Goal: Navigation & Orientation: Find specific page/section

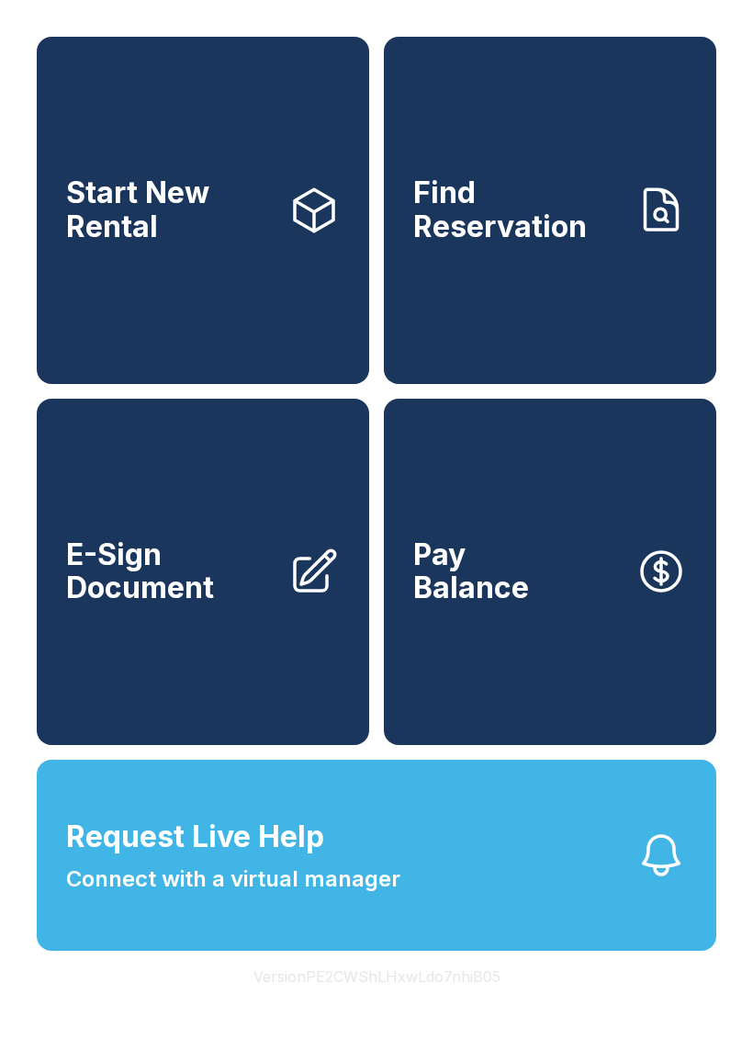
click at [404, 1002] on button "Version PE2CWShLHxwLdo7nhiB05" at bounding box center [377, 976] width 276 height 51
click at [382, 1002] on button "Version PE2CWShLHxwLdo7nhiB05" at bounding box center [377, 976] width 276 height 51
click at [381, 1002] on button "Version PE2CWShLHxwLdo7nhiB05" at bounding box center [377, 976] width 276 height 51
click at [376, 1002] on button "Version PE2CWShLHxwLdo7nhiB05" at bounding box center [377, 976] width 276 height 51
click at [372, 1002] on button "Version PE2CWShLHxwLdo7nhiB05" at bounding box center [377, 976] width 276 height 51
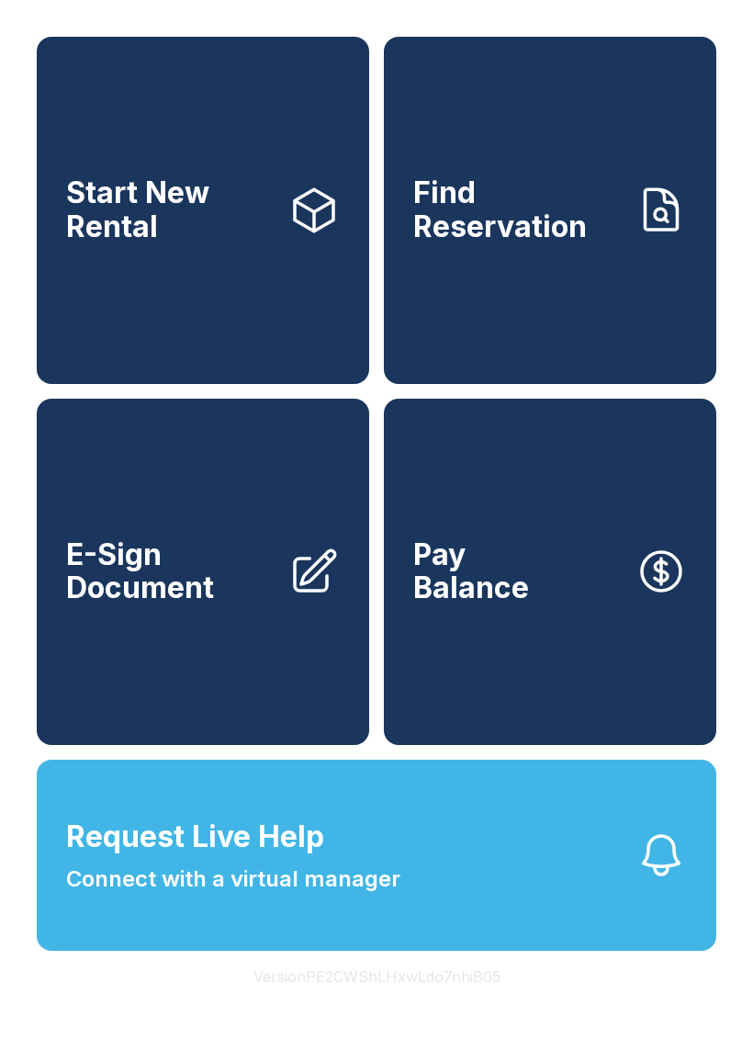
click at [372, 1002] on button "Version PE2CWShLHxwLdo7nhiB05" at bounding box center [377, 976] width 276 height 51
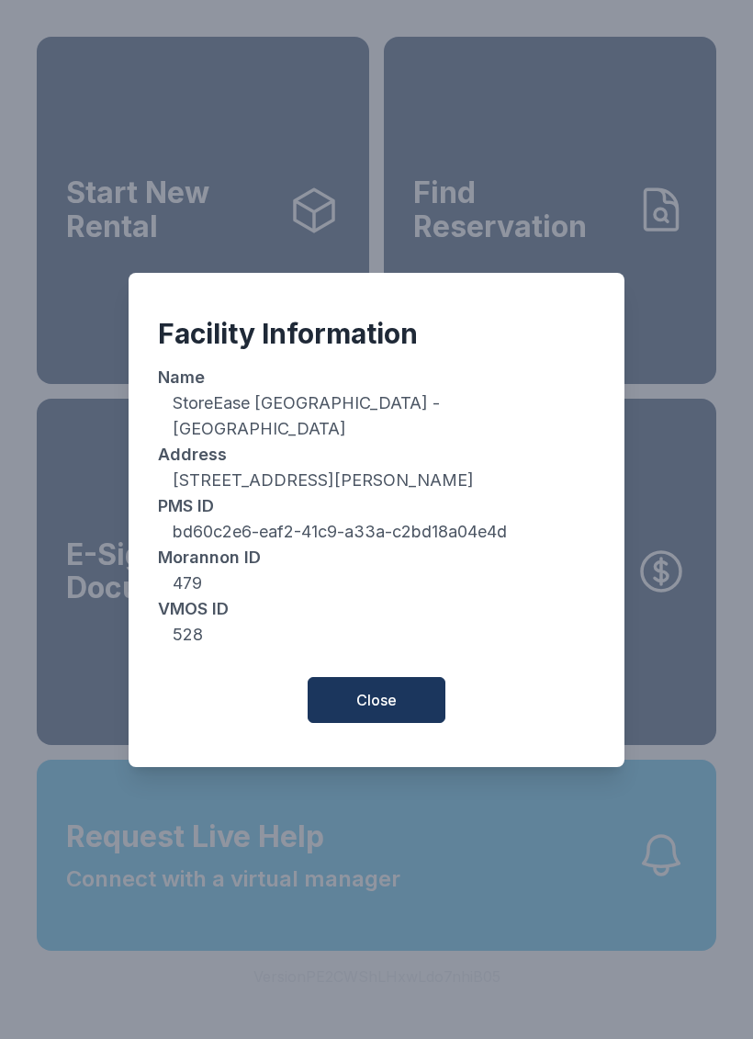
click at [423, 710] on button "Close" at bounding box center [377, 700] width 138 height 46
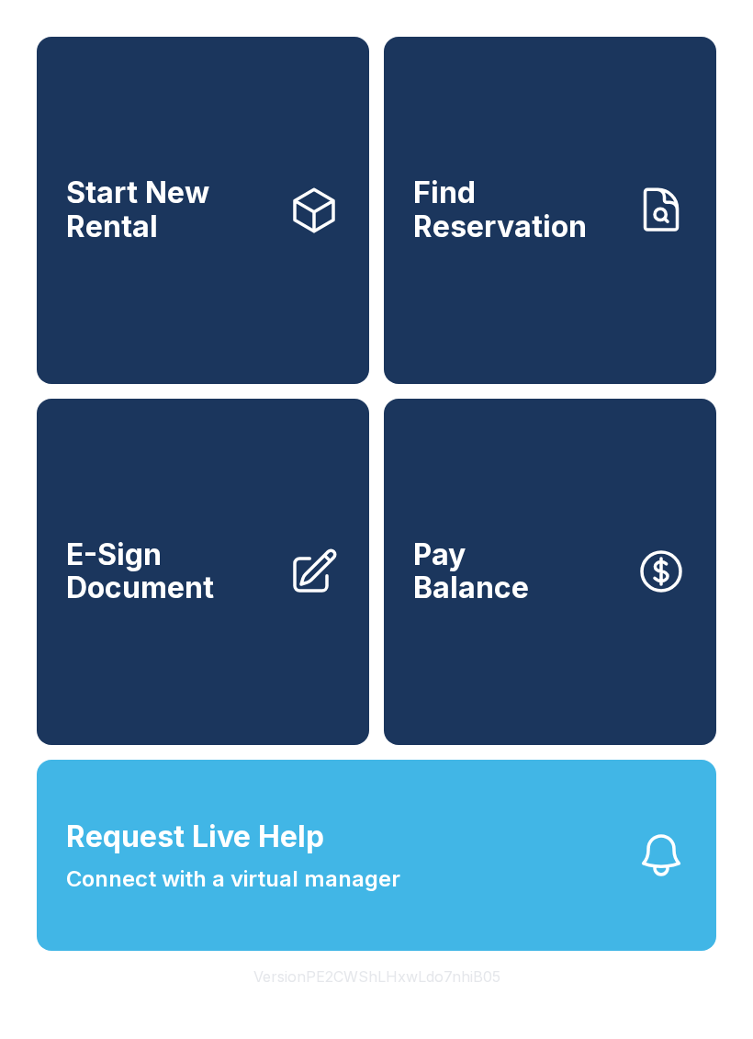
click at [384, 1002] on button "Version PE2CWShLHxwLdo7nhiB05" at bounding box center [377, 976] width 276 height 51
click at [383, 1002] on button "Version PE2CWShLHxwLdo7nhiB05" at bounding box center [377, 976] width 276 height 51
click at [411, 1002] on button "Version PE2CWShLHxwLdo7nhiB05" at bounding box center [377, 976] width 276 height 51
click at [410, 1002] on button "Version PE2CWShLHxwLdo7nhiB05" at bounding box center [377, 976] width 276 height 51
click at [403, 1002] on button "Version PE2CWShLHxwLdo7nhiB05" at bounding box center [377, 976] width 276 height 51
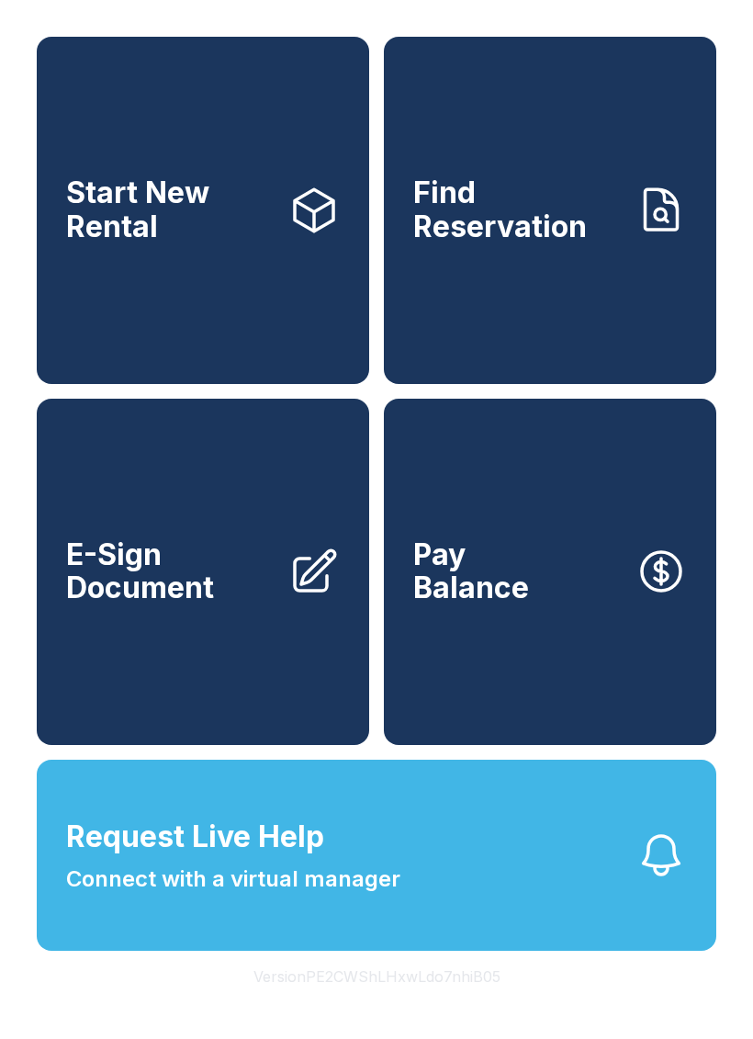
click at [403, 1002] on button "Version PE2CWShLHxwLdo7nhiB05" at bounding box center [377, 976] width 276 height 51
click at [373, 1002] on button "Version PE2CWShLHxwLdo7nhiB05" at bounding box center [377, 976] width 276 height 51
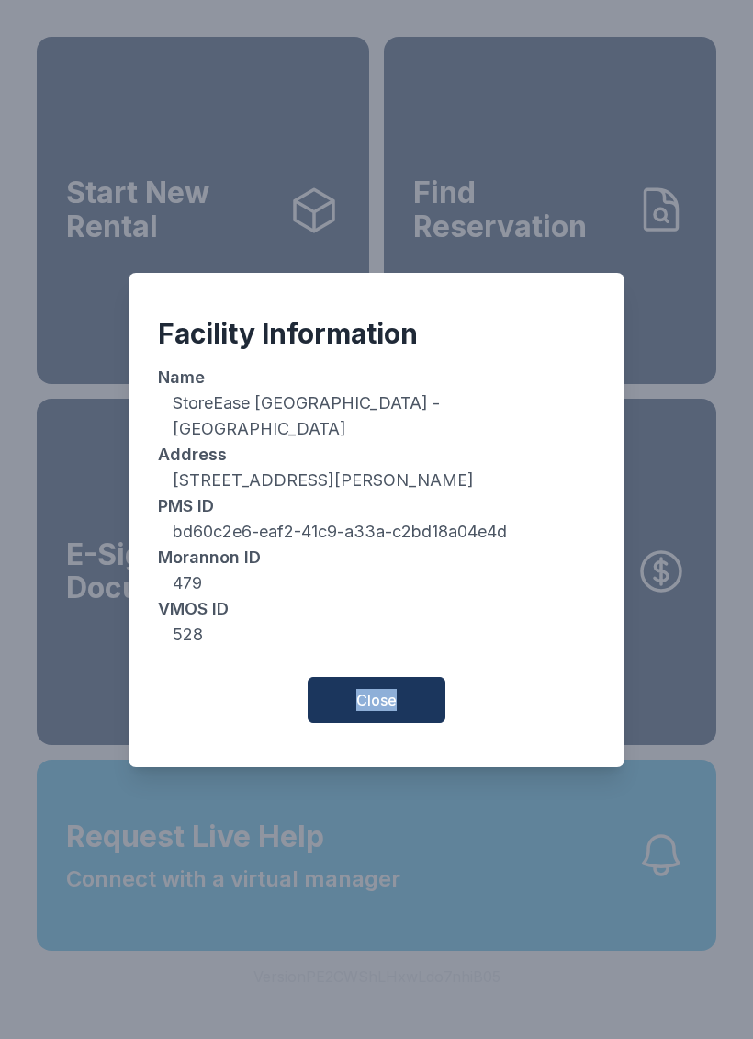
click at [433, 690] on button "Close" at bounding box center [377, 700] width 138 height 46
